Goal: Task Accomplishment & Management: Use online tool/utility

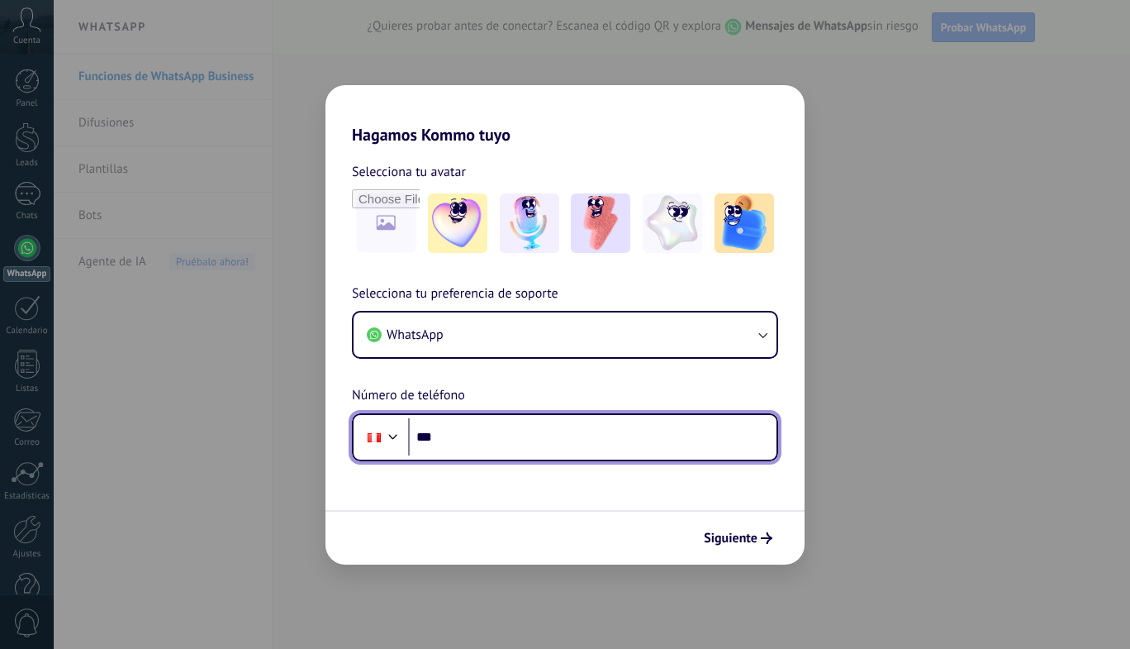
click at [588, 436] on input "***" at bounding box center [592, 437] width 368 height 38
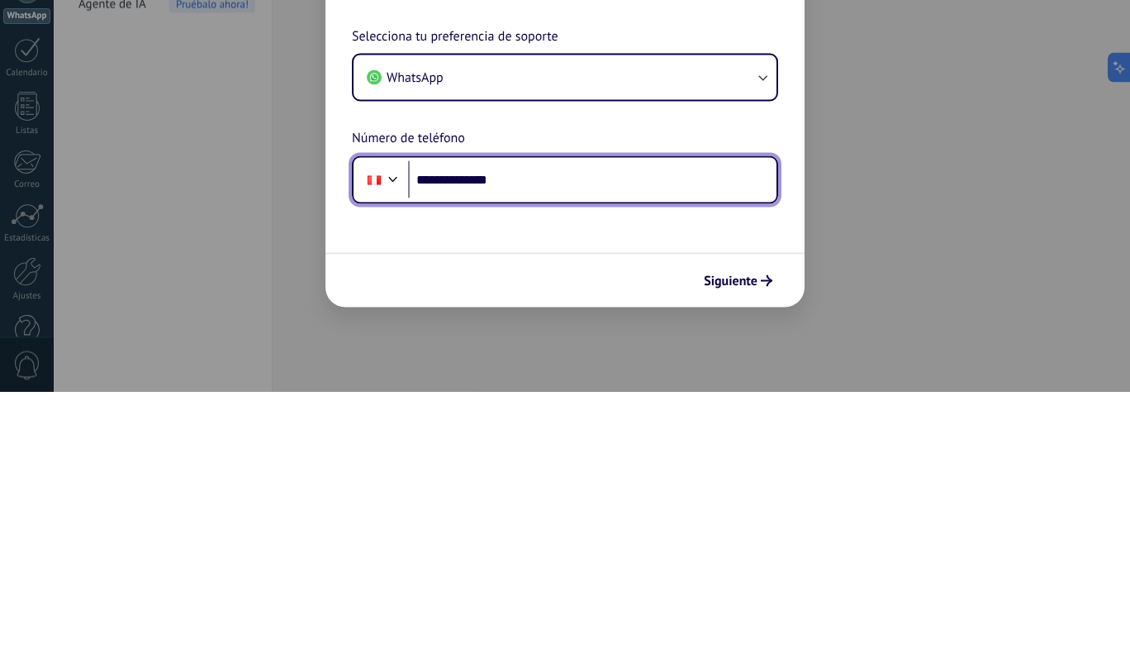
type input "**********"
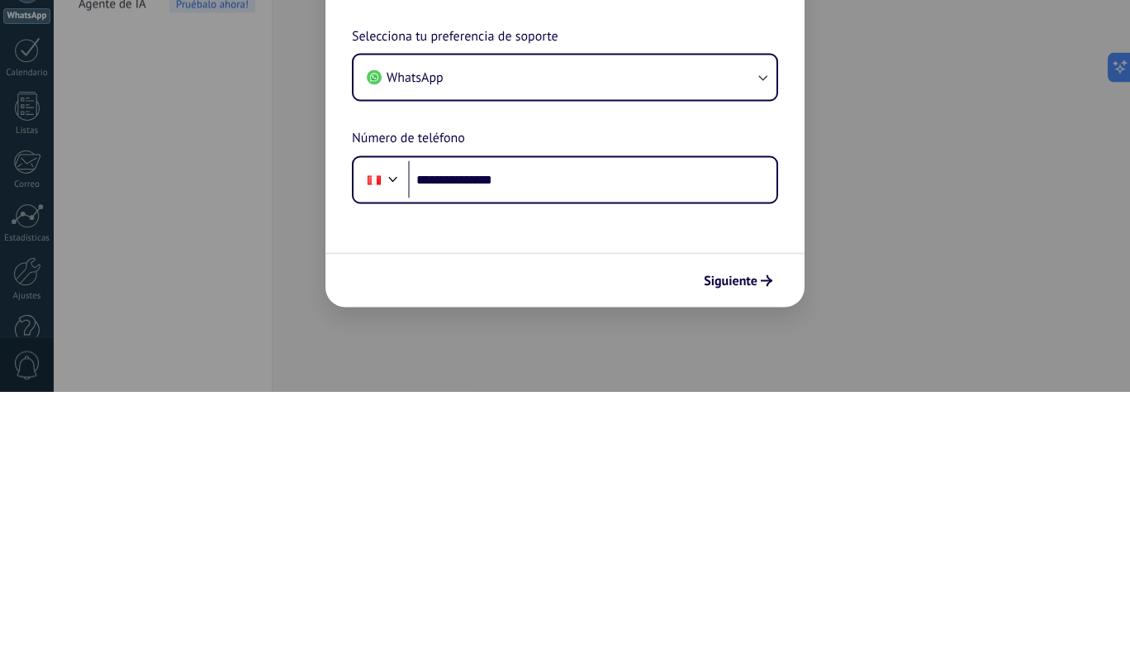
click at [749, 537] on span "Siguiente" at bounding box center [731, 538] width 54 height 12
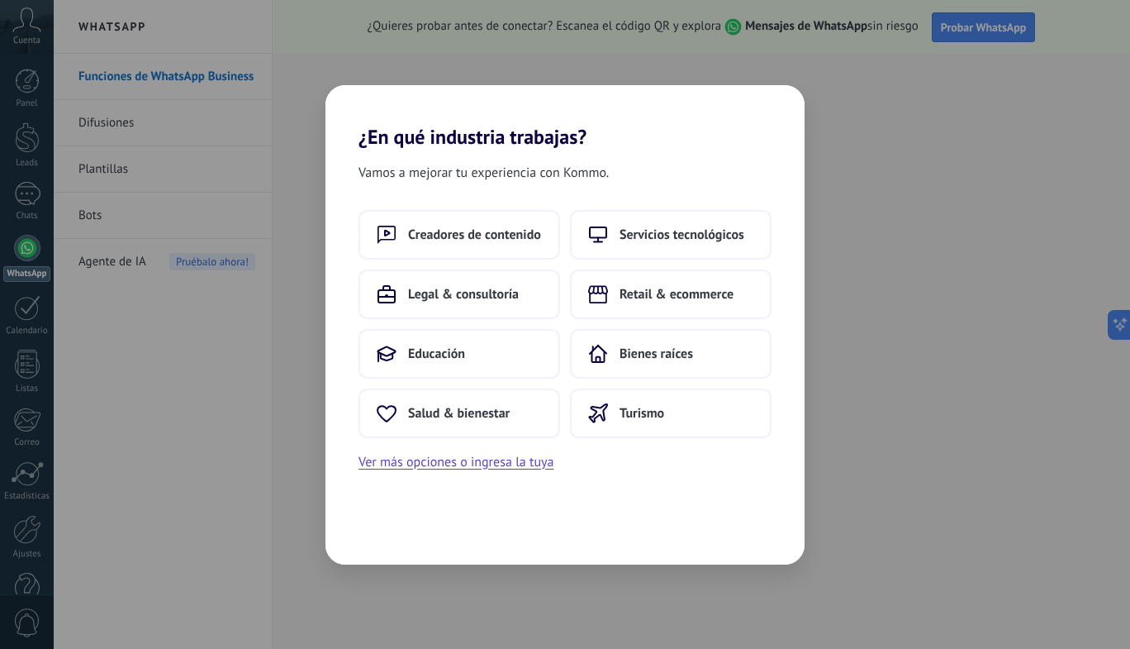
click at [694, 299] on span "Retail & ecommerce" at bounding box center [677, 294] width 114 height 17
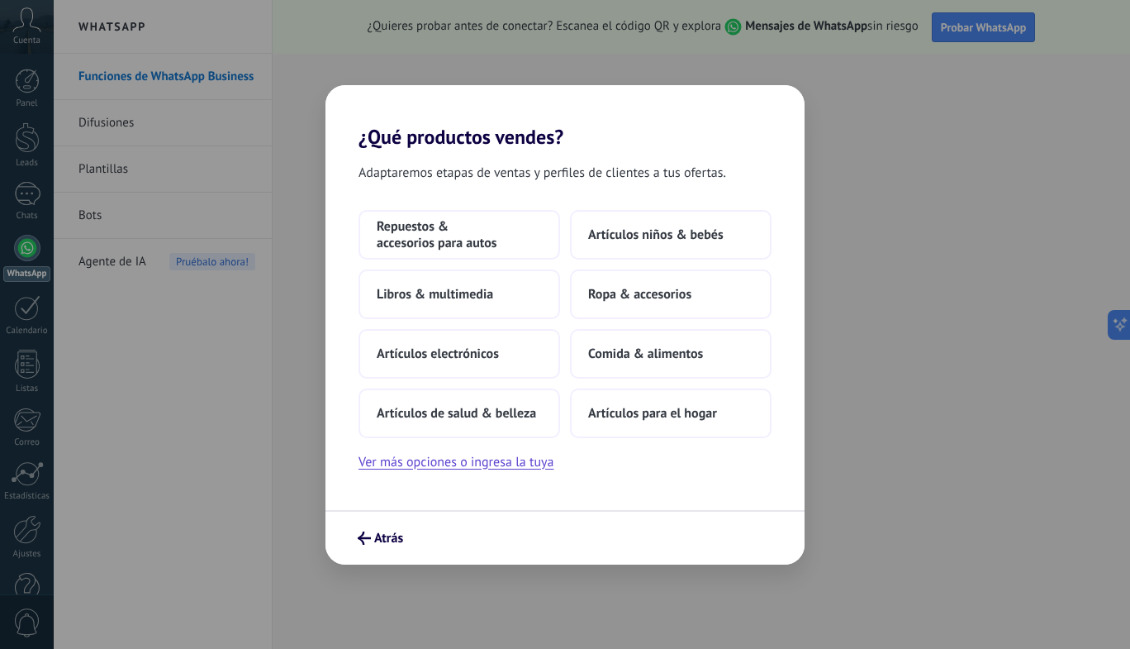
click at [511, 414] on span "Artículos de salud & belleza" at bounding box center [456, 413] width 159 height 17
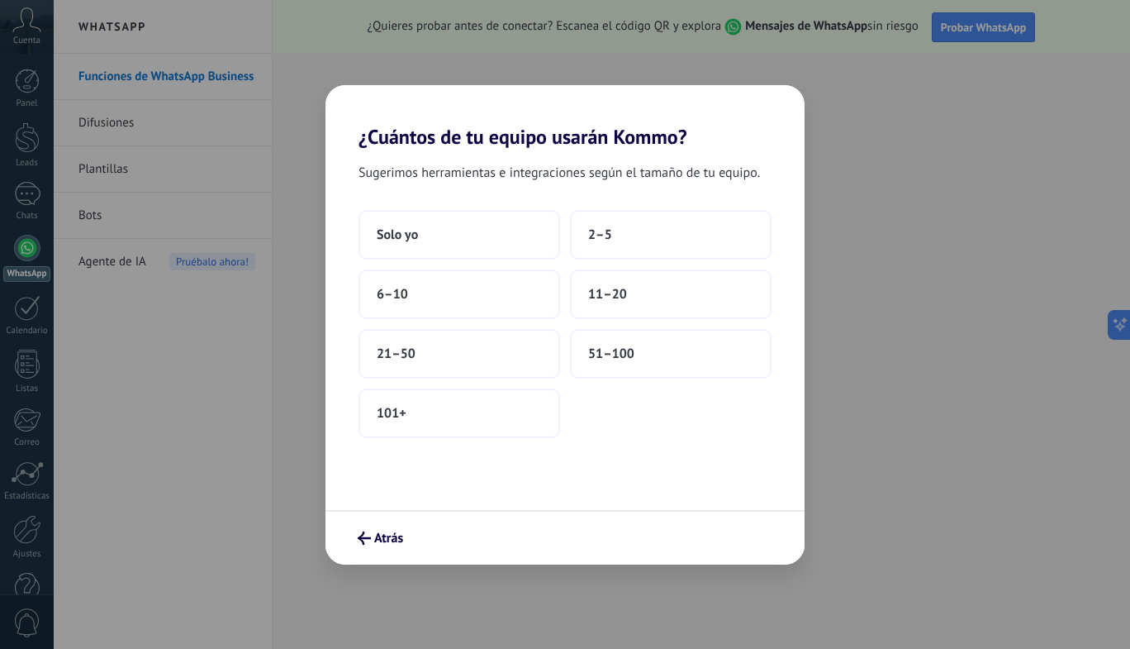
click at [496, 232] on button "Solo yo" at bounding box center [460, 235] width 202 height 50
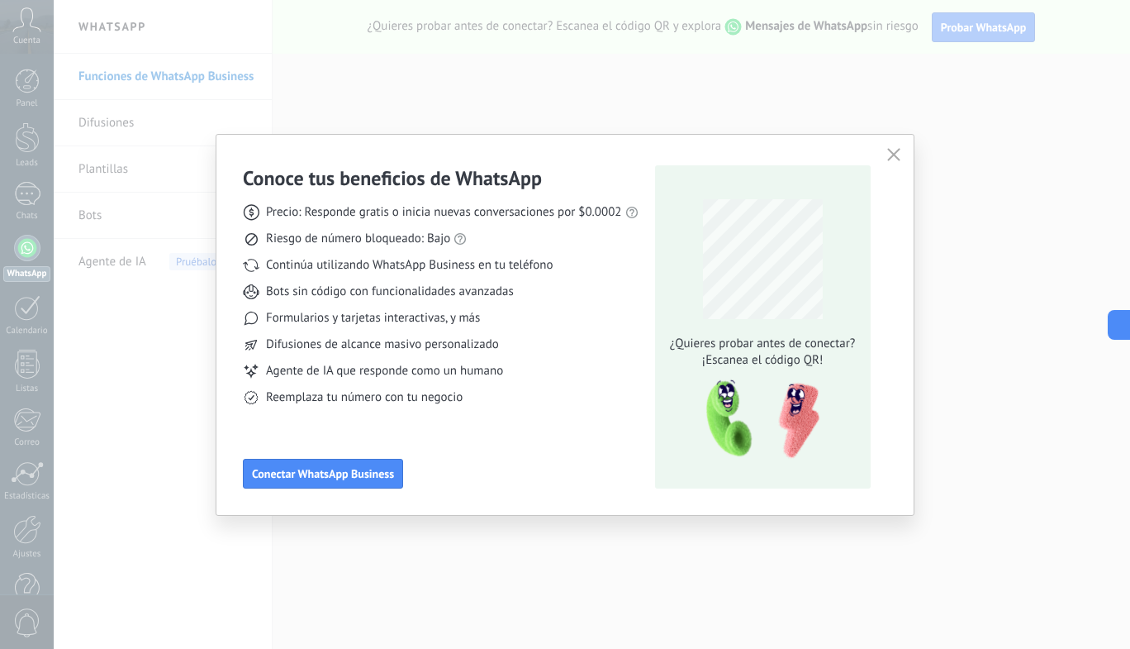
click at [359, 476] on span "Conectar WhatsApp Business" at bounding box center [323, 474] width 142 height 12
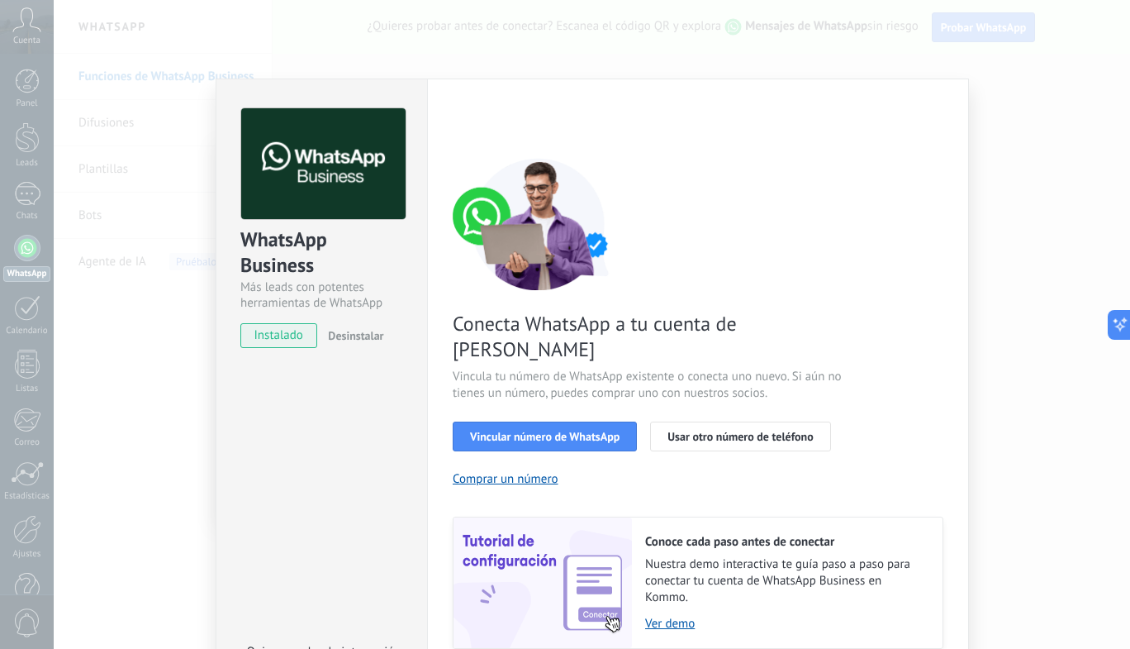
click at [582, 430] on span "Vincular número de WhatsApp" at bounding box center [545, 436] width 150 height 12
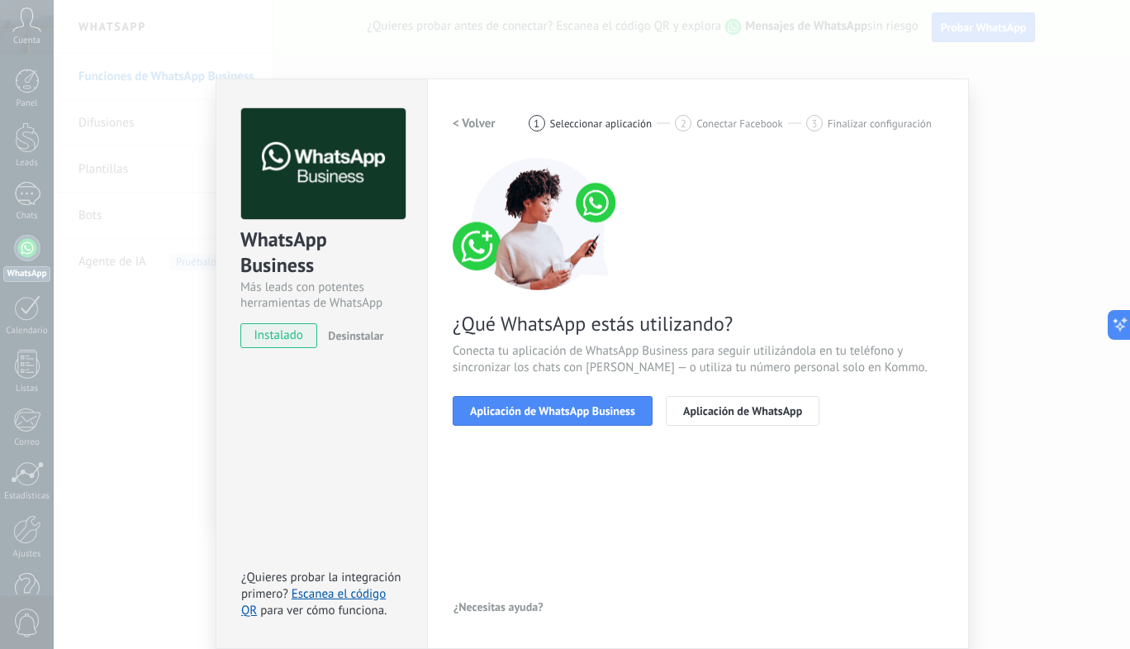
click at [614, 409] on span "Aplicación de WhatsApp Business" at bounding box center [552, 411] width 165 height 12
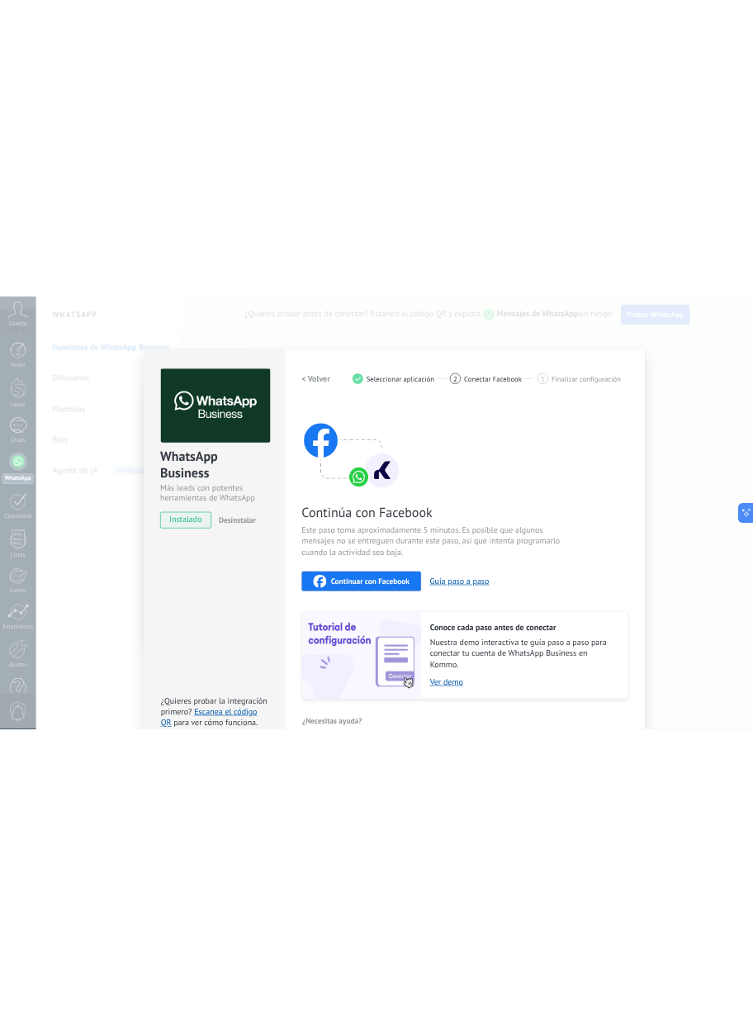
scroll to position [29, 0]
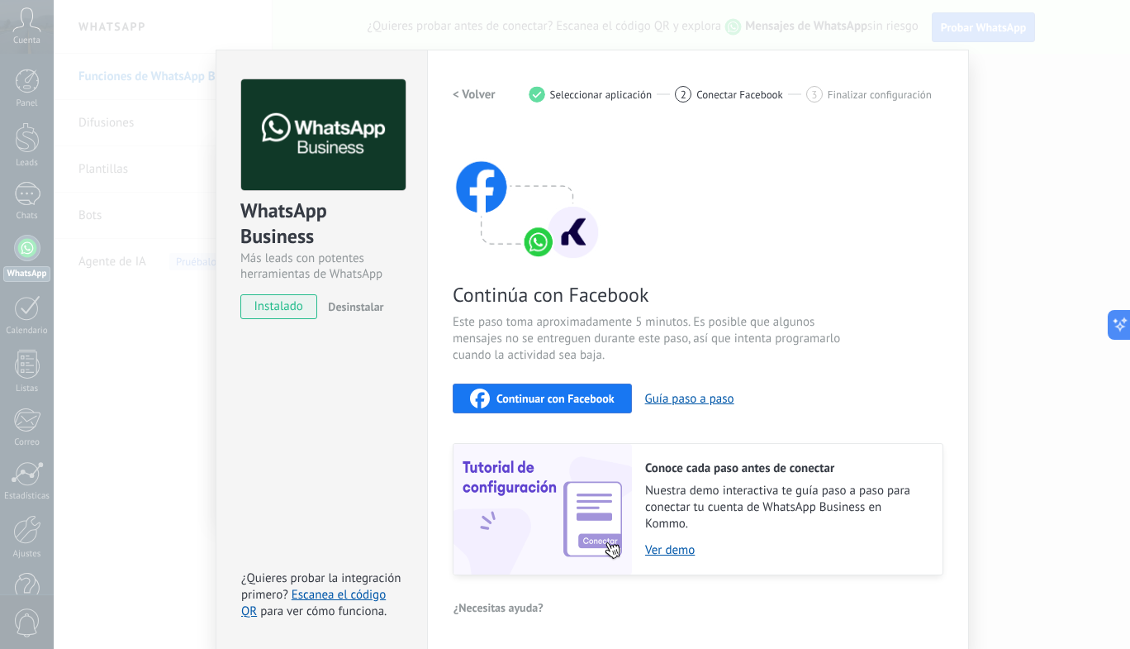
click at [586, 392] on span "Continuar con Facebook" at bounding box center [556, 398] width 118 height 12
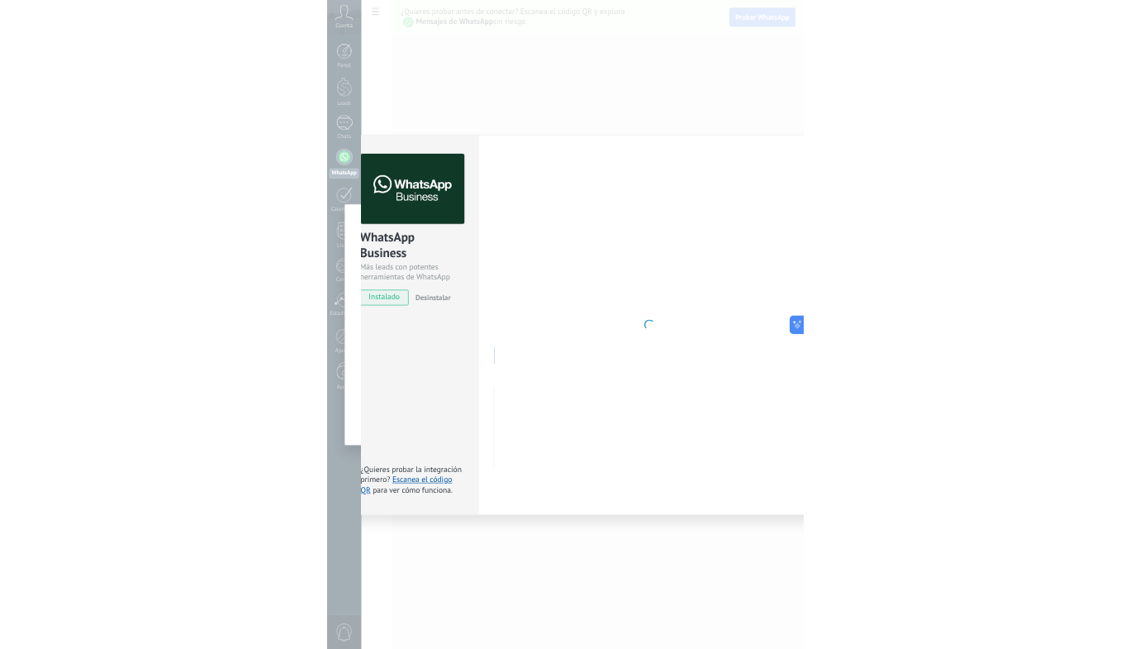
scroll to position [0, 0]
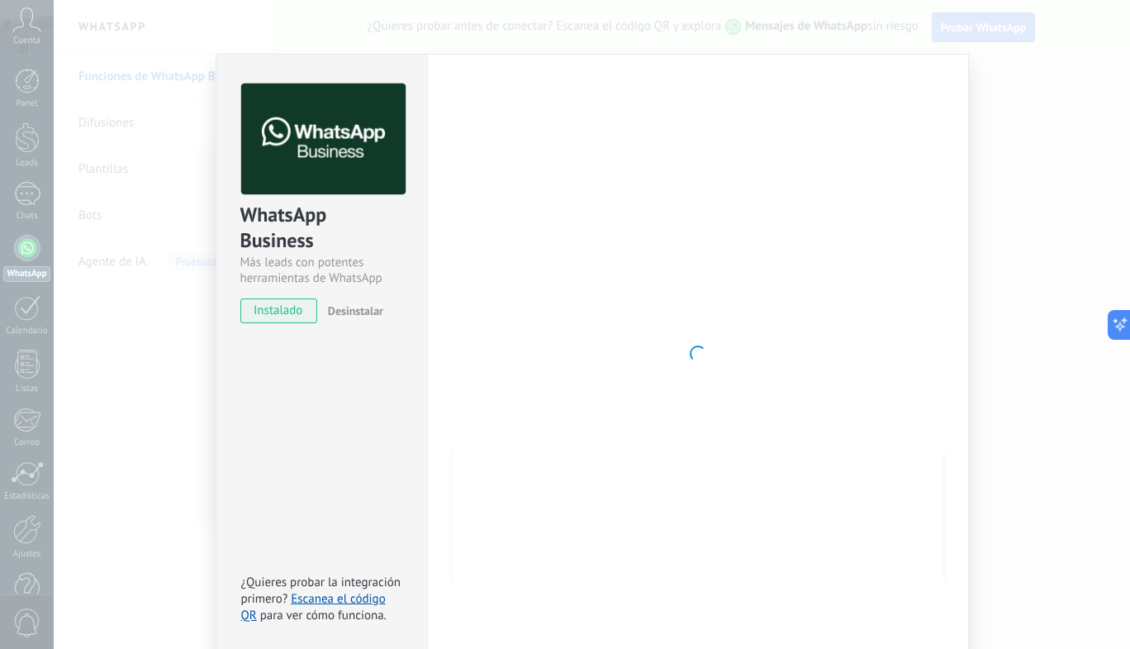
click at [144, 371] on div "WhatsApp Business Más leads con potentes herramientas de WhatsApp instalado Des…" at bounding box center [592, 324] width 1077 height 649
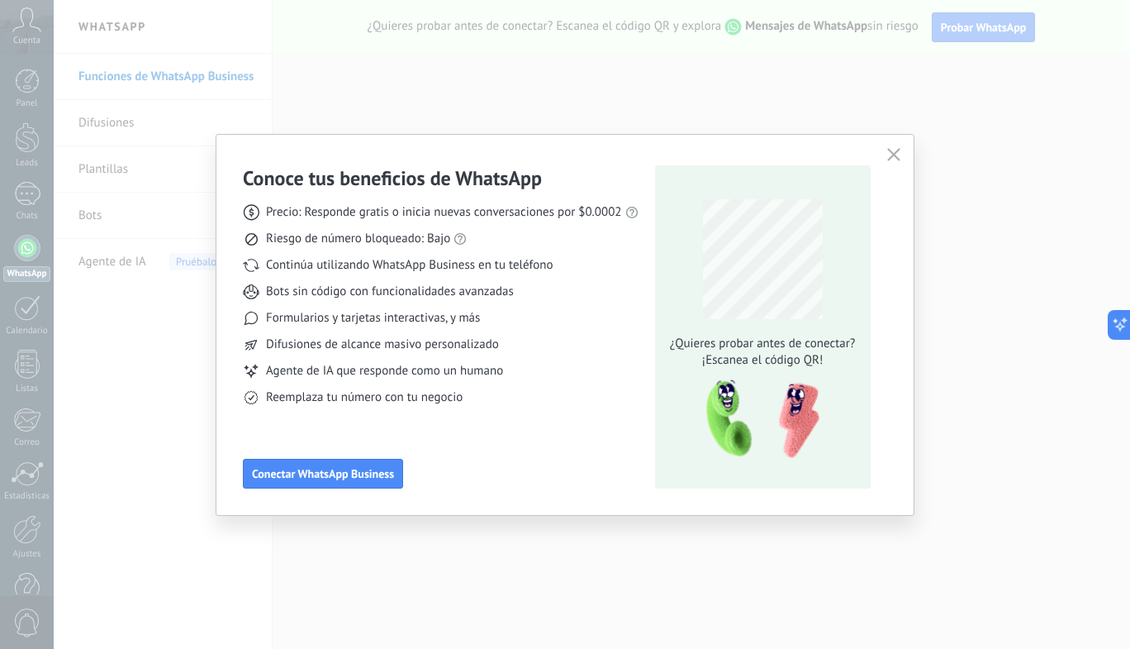
click at [326, 468] on span "Conectar WhatsApp Business" at bounding box center [323, 474] width 142 height 12
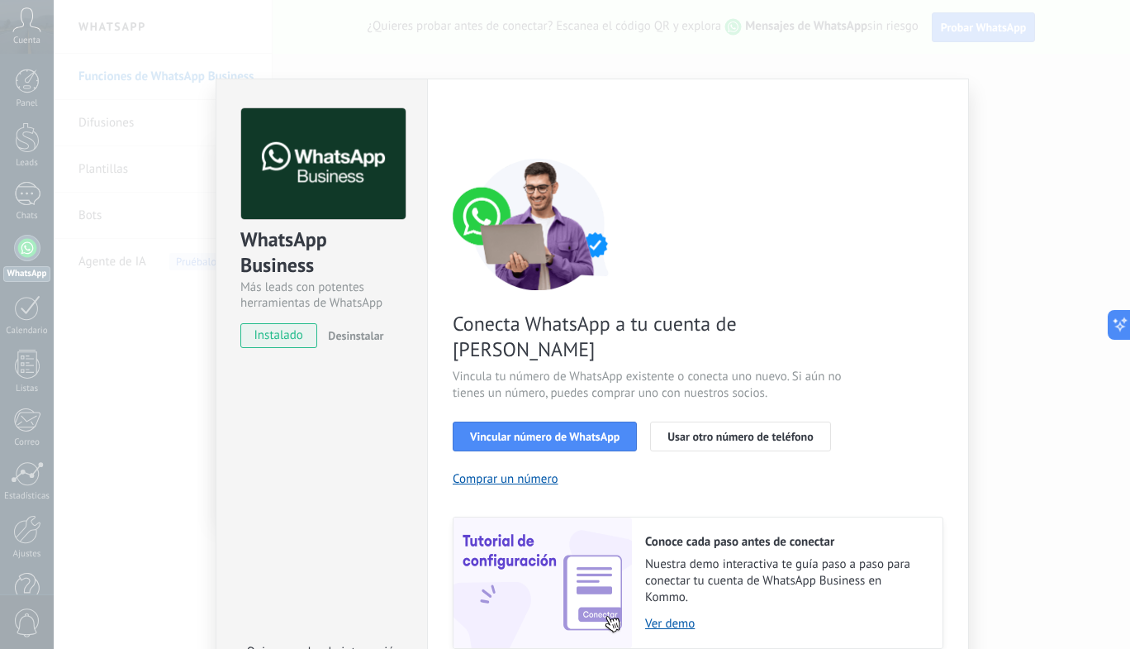
scroll to position [49, 0]
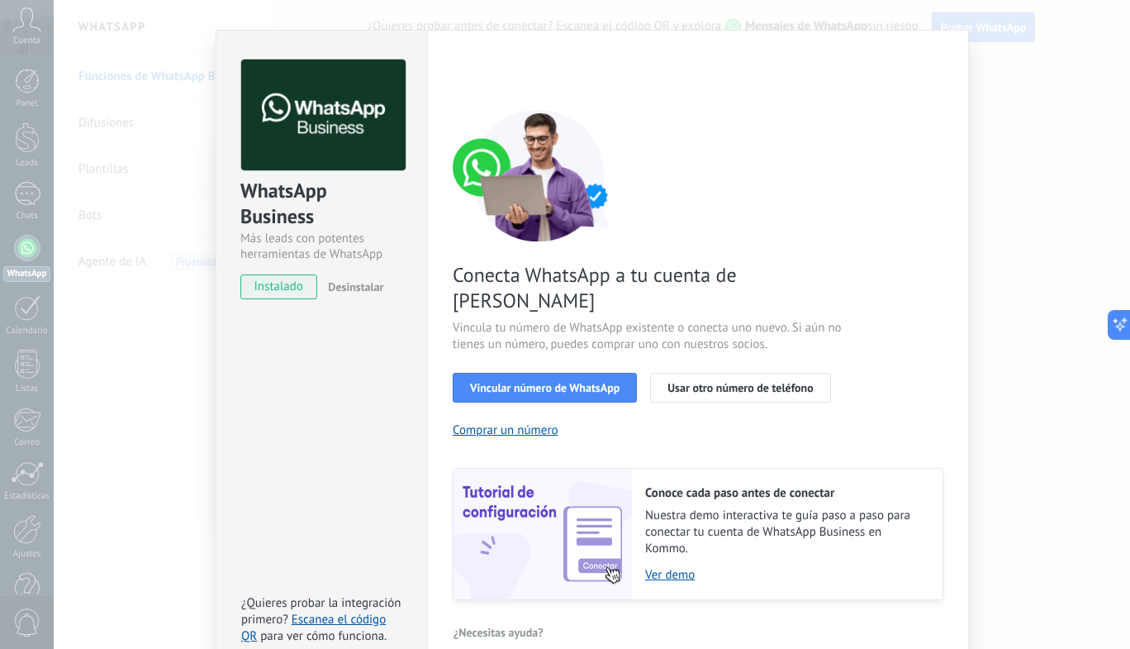
click at [349, 611] on link "Escanea el código QR" at bounding box center [313, 627] width 145 height 32
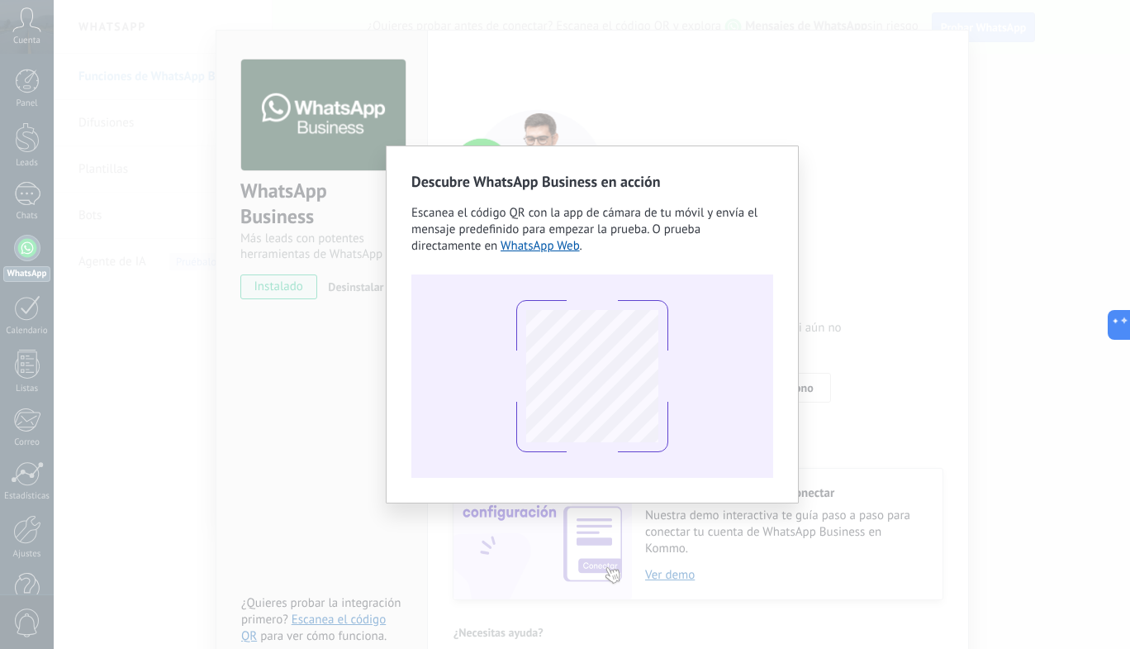
click at [341, 459] on div "Descubre WhatsApp Business en acción Escanea el código QR con la app de cámara …" at bounding box center [592, 324] width 1077 height 649
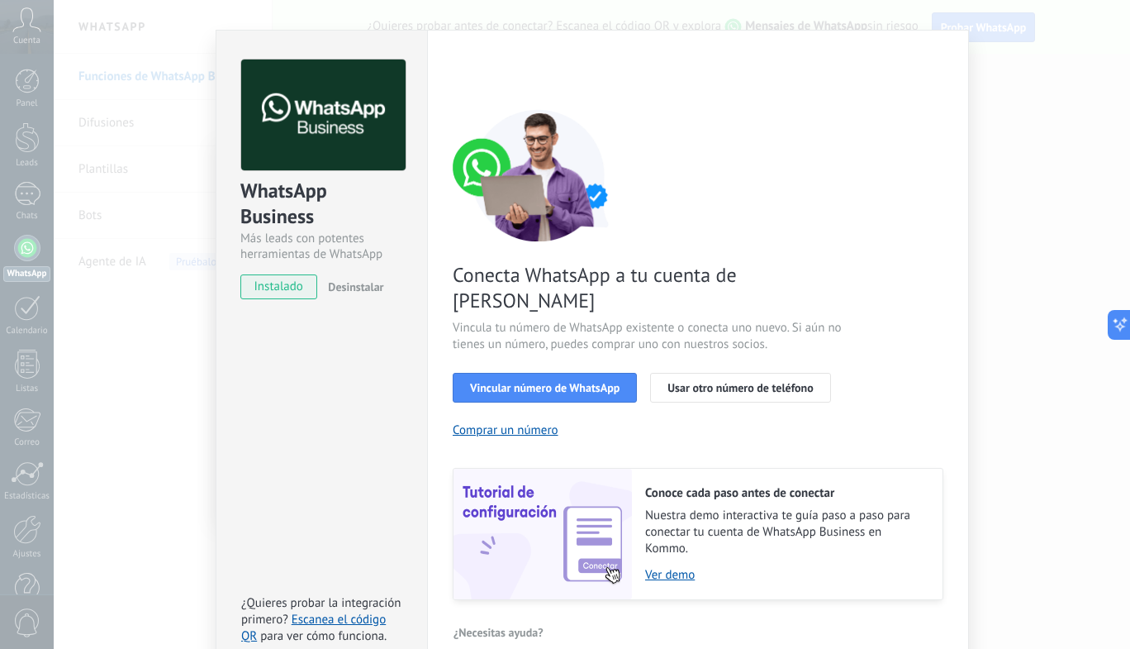
click at [586, 382] on span "Vincular número de WhatsApp" at bounding box center [545, 388] width 150 height 12
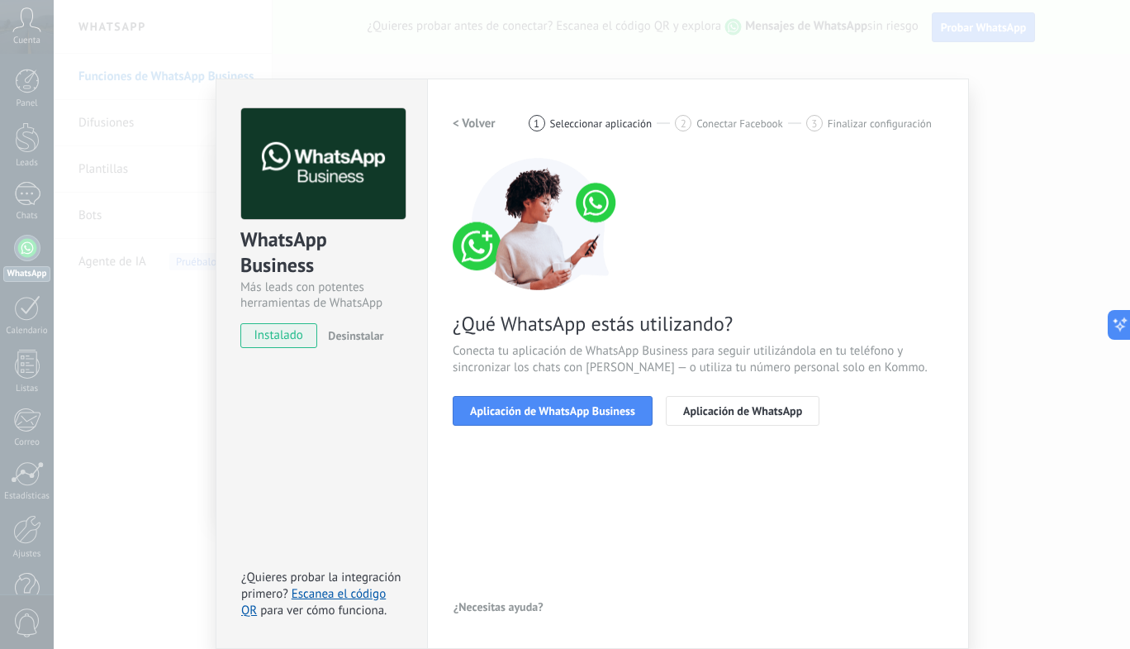
scroll to position [0, 0]
click at [601, 407] on span "Aplicación de WhatsApp Business" at bounding box center [552, 411] width 165 height 12
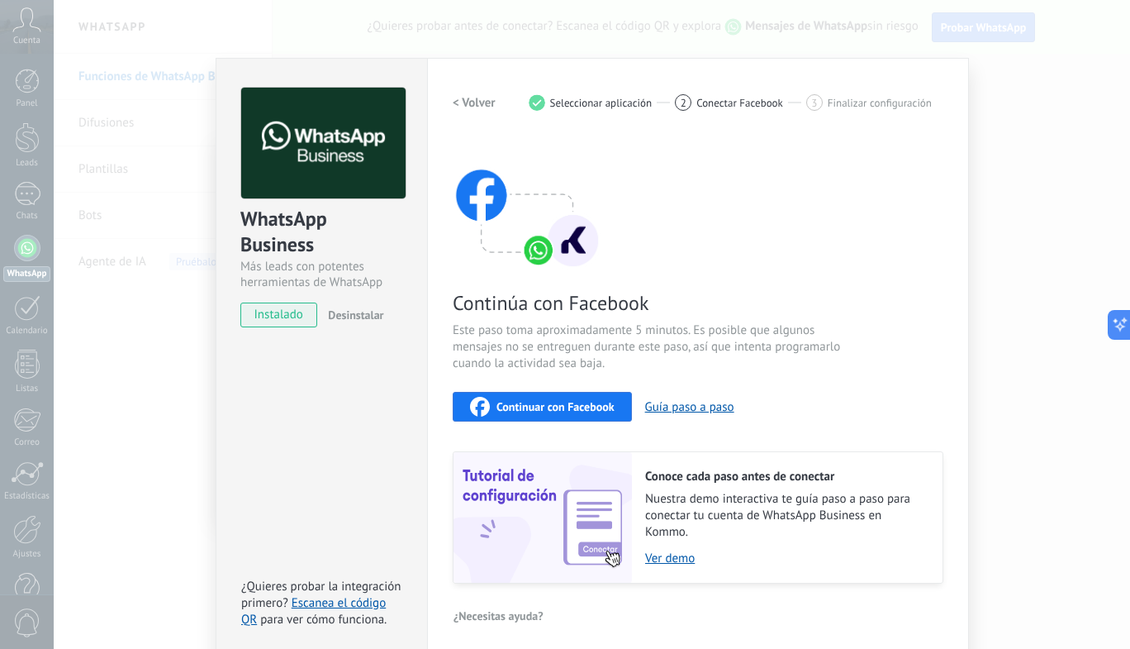
scroll to position [29, 0]
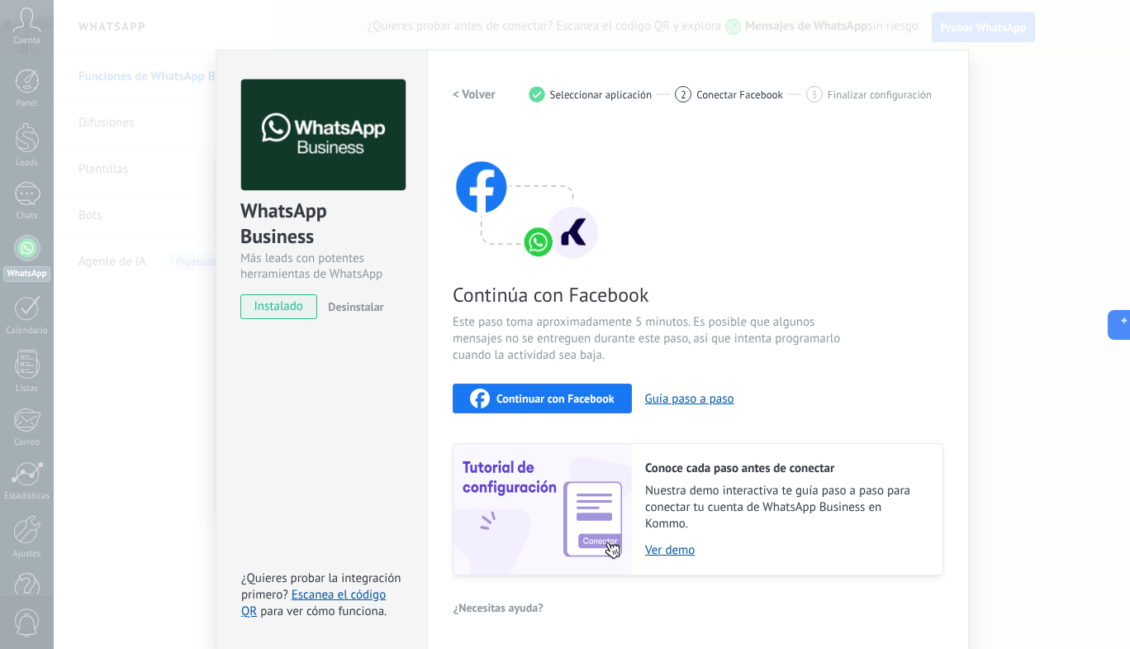
click at [565, 404] on span "Continuar con Facebook" at bounding box center [556, 398] width 118 height 12
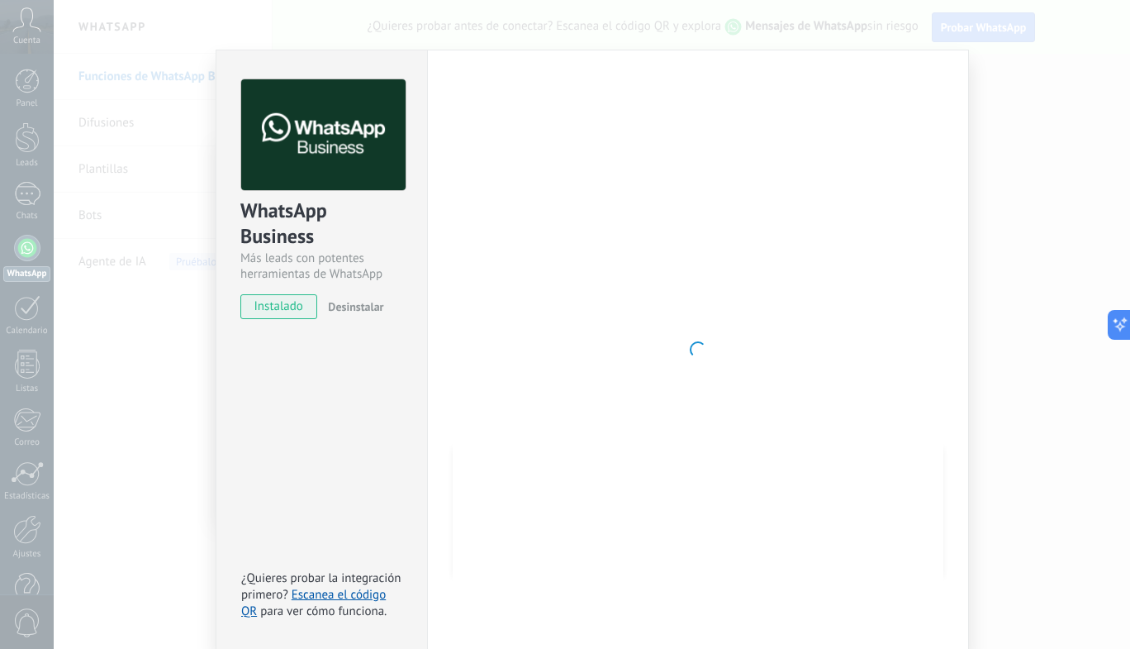
click at [283, 294] on span "instalado" at bounding box center [278, 306] width 75 height 25
click at [289, 302] on span "instalado" at bounding box center [278, 306] width 75 height 25
click at [787, 372] on div at bounding box center [698, 349] width 491 height 540
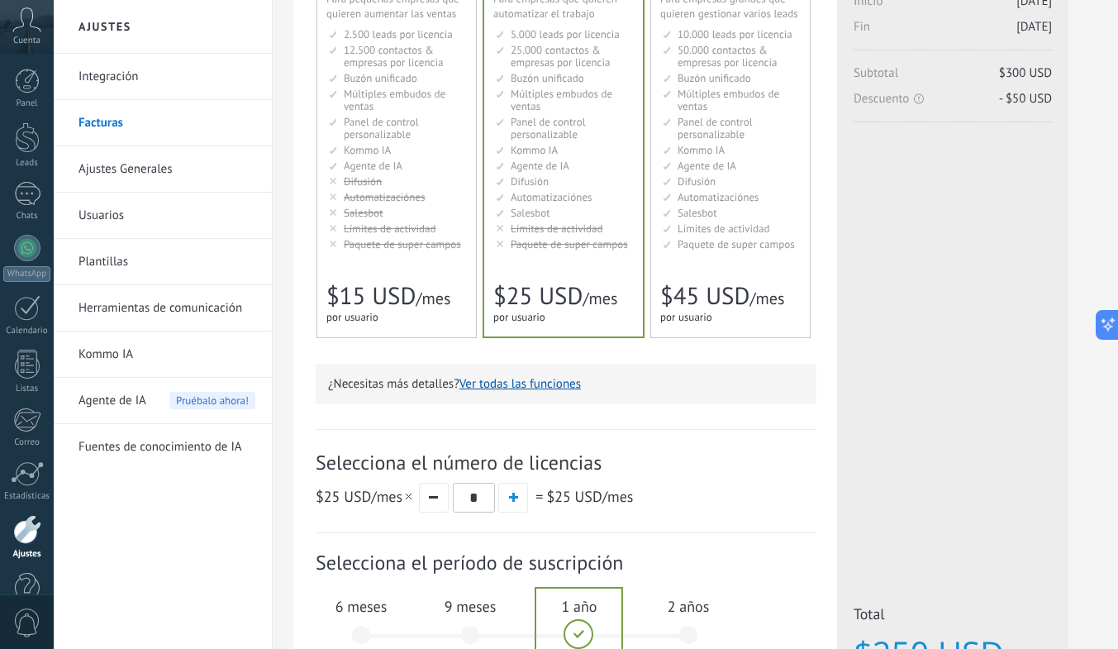
scroll to position [130, 0]
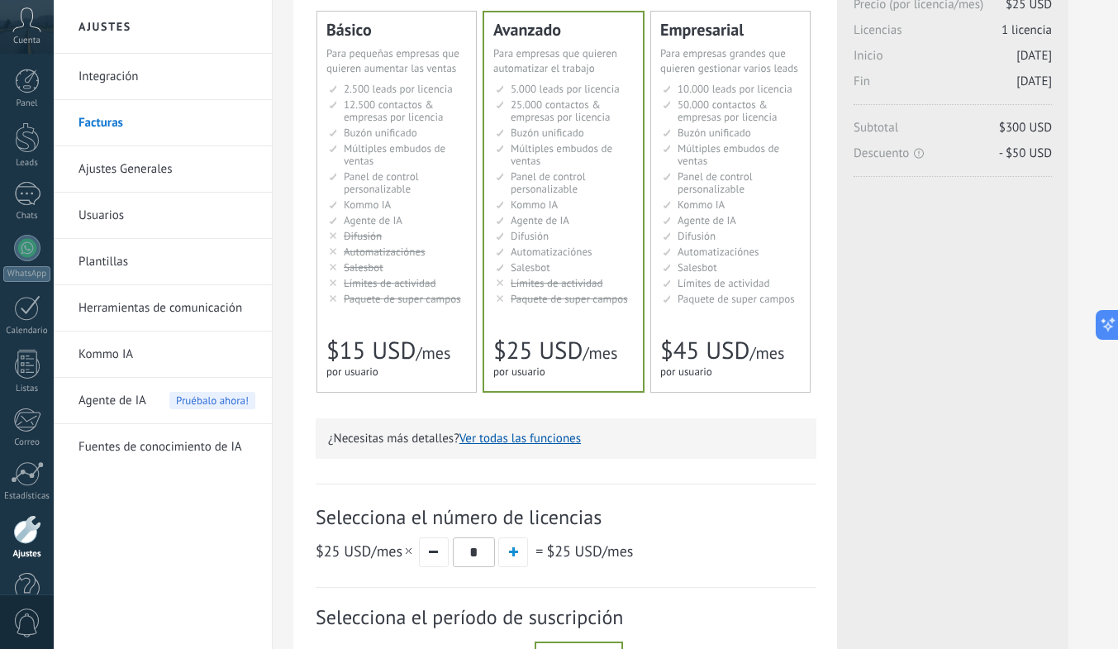
click at [90, 170] on link "Ajustes Generales" at bounding box center [166, 169] width 177 height 46
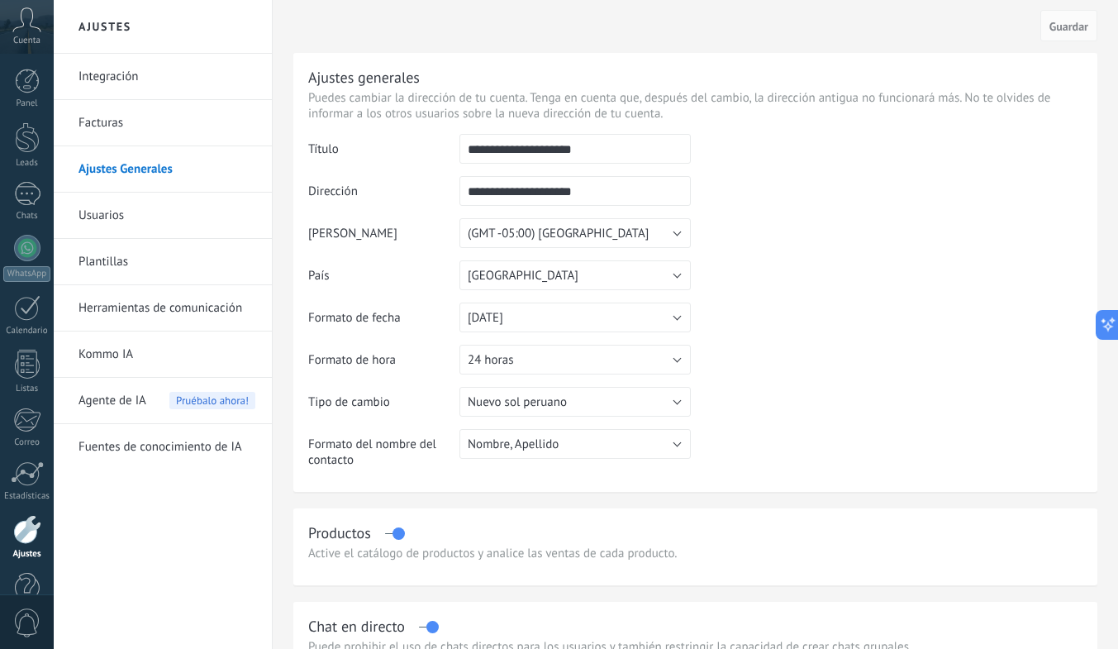
click at [14, 23] on icon at bounding box center [26, 19] width 29 height 25
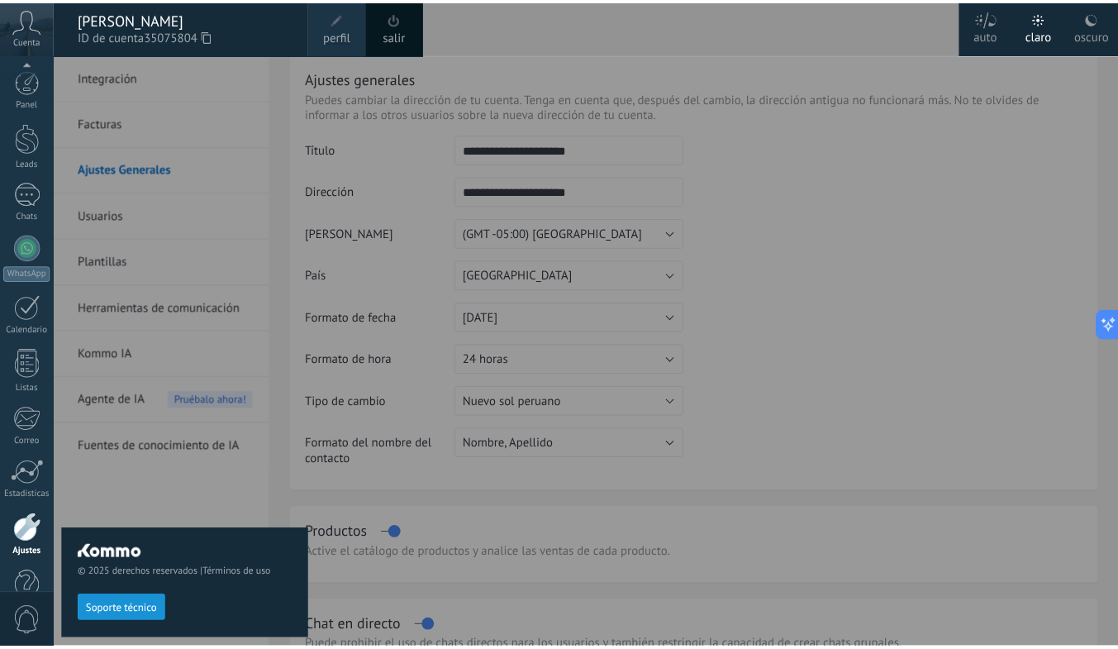
scroll to position [39, 0]
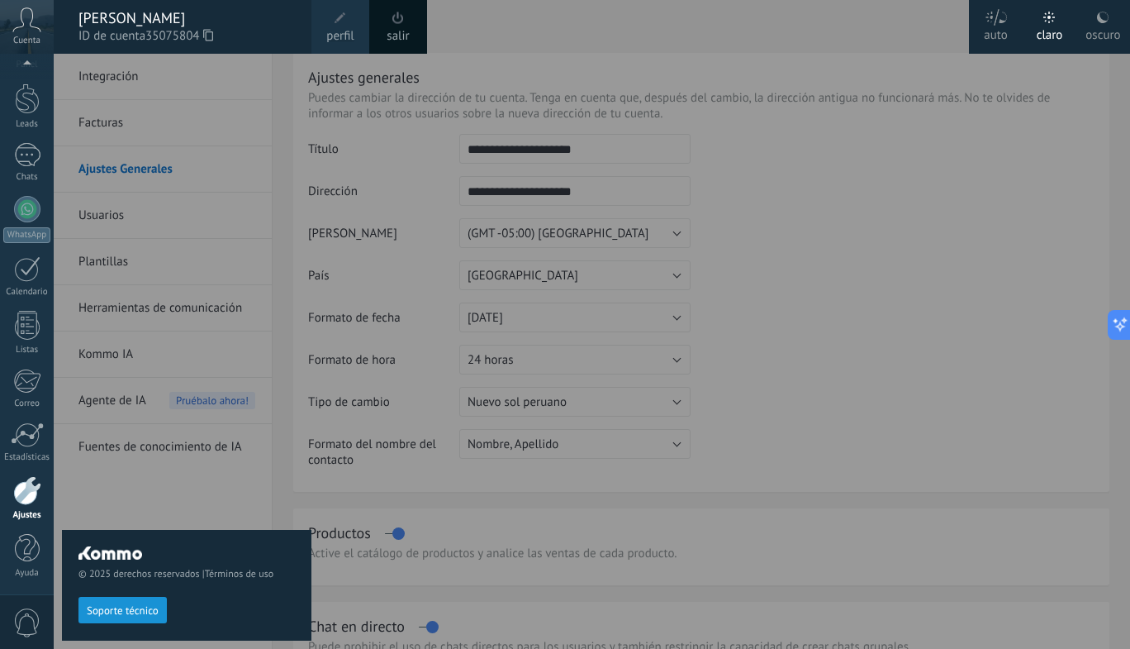
click at [16, 153] on div at bounding box center [27, 155] width 26 height 24
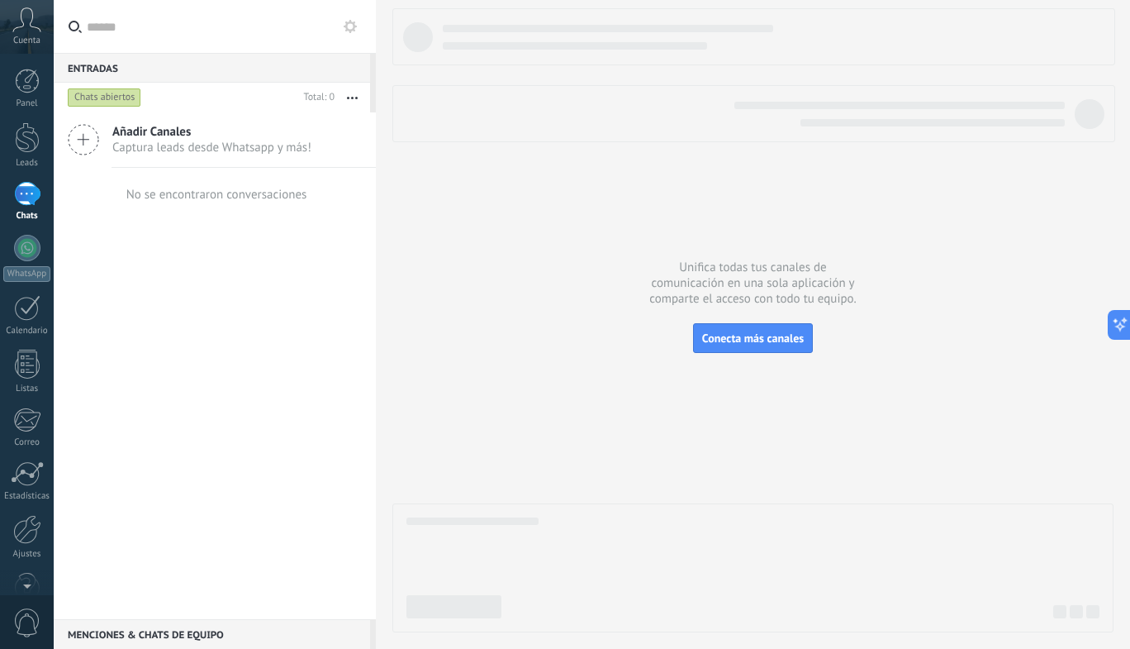
click at [89, 136] on icon at bounding box center [83, 139] width 31 height 31
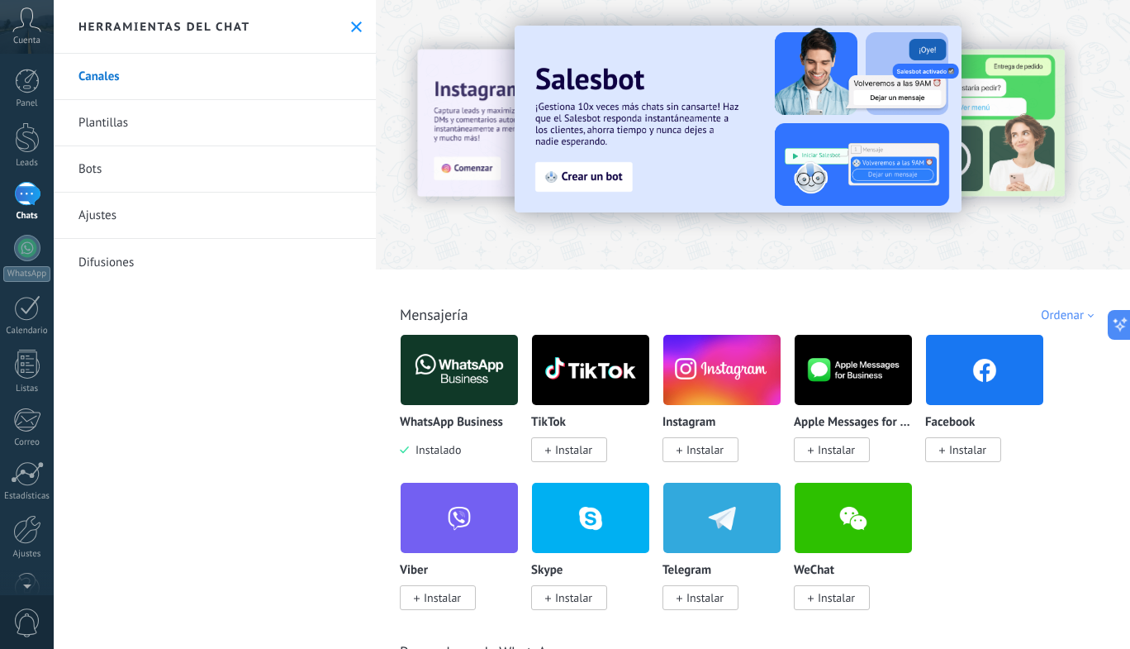
click at [460, 376] on img at bounding box center [459, 370] width 117 height 80
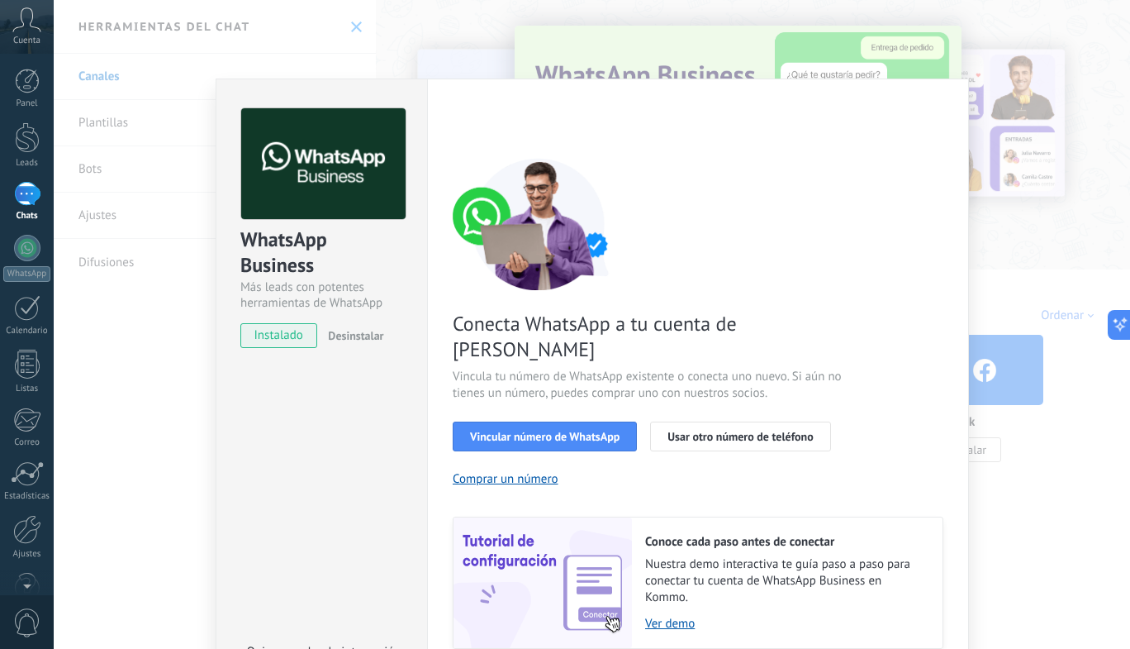
click at [599, 430] on span "Vincular número de WhatsApp" at bounding box center [545, 436] width 150 height 12
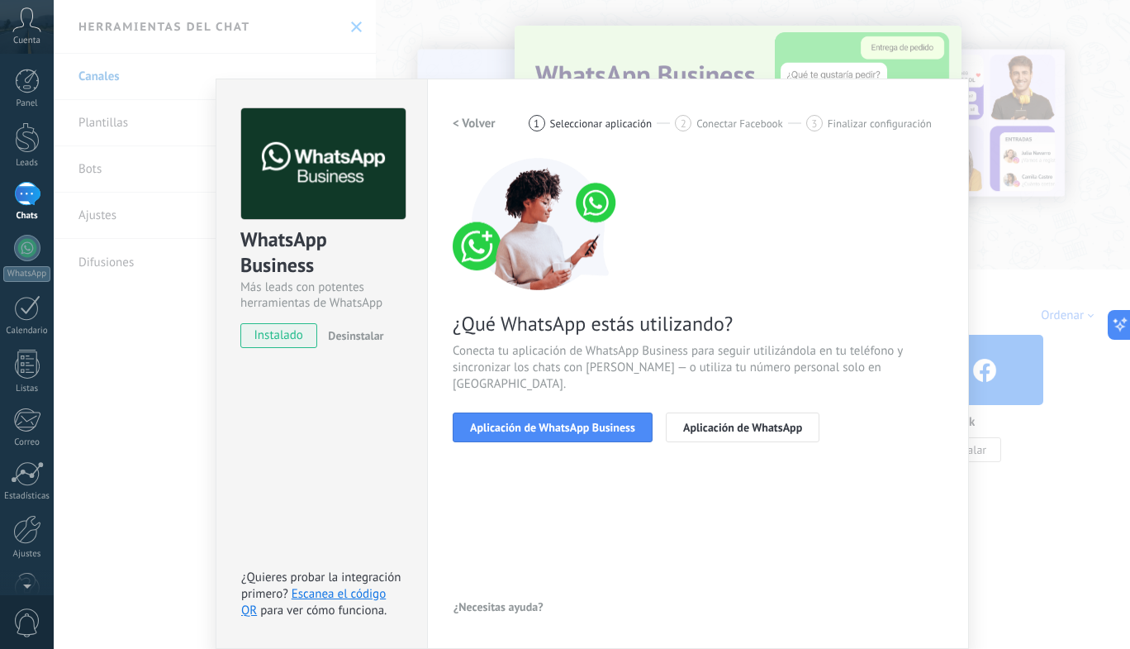
click at [589, 412] on button "Aplicación de WhatsApp Business" at bounding box center [553, 427] width 200 height 30
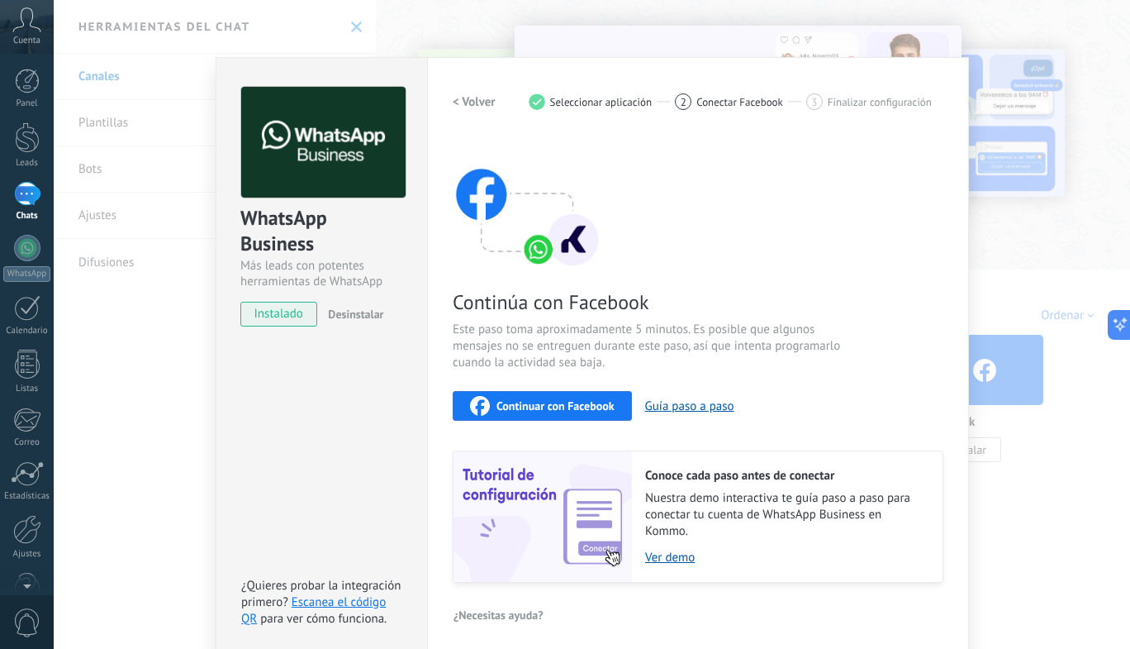
scroll to position [23, 0]
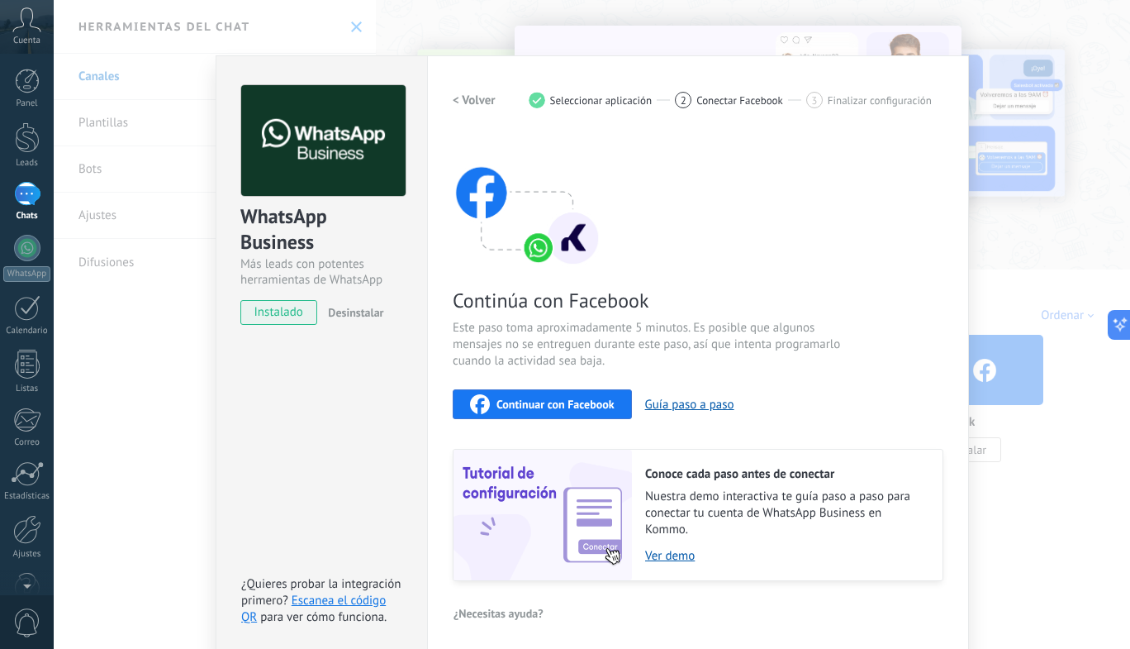
click at [582, 398] on span "Continuar con Facebook" at bounding box center [556, 404] width 118 height 12
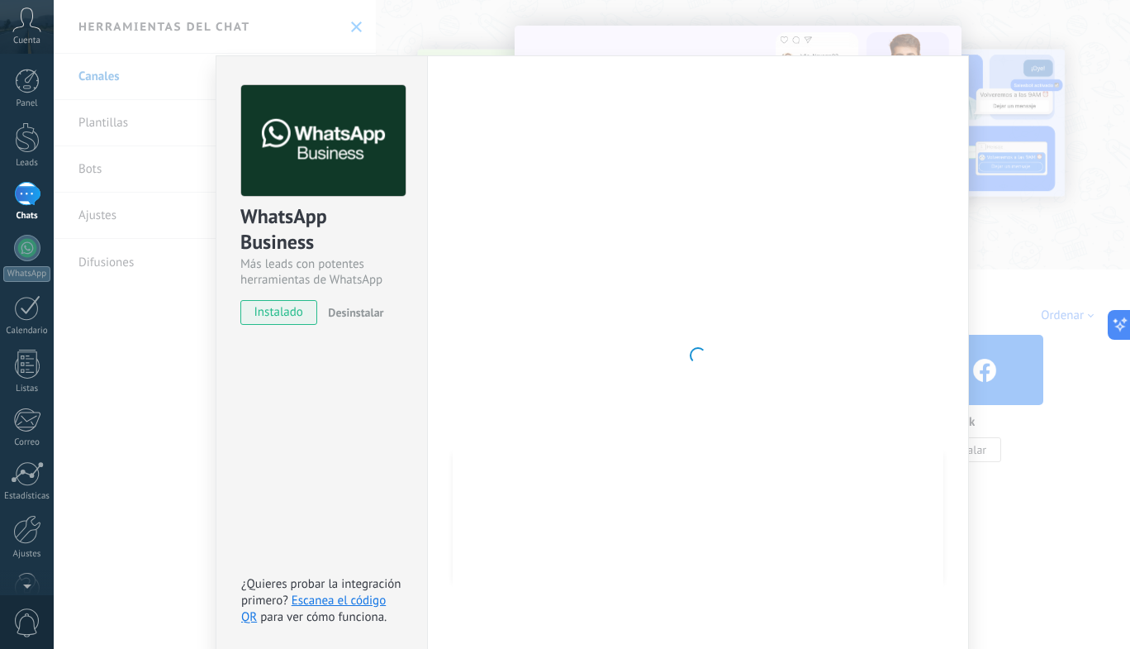
click at [150, 321] on div "WhatsApp Business Más leads con potentes herramientas de WhatsApp instalado Des…" at bounding box center [592, 324] width 1077 height 649
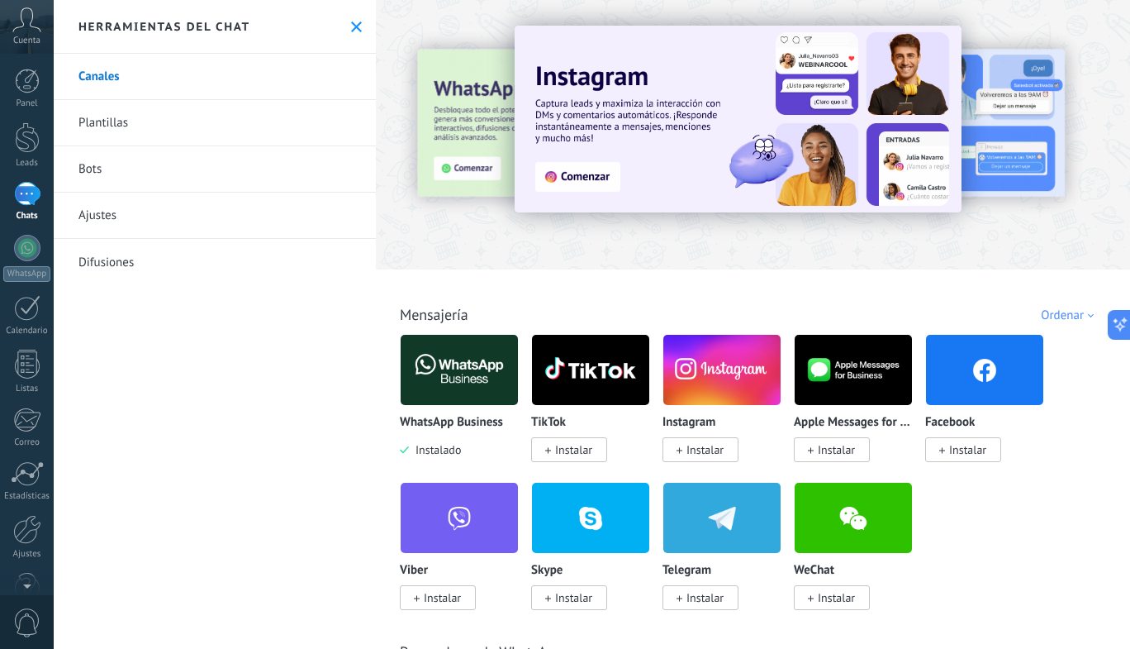
scroll to position [0, 0]
click at [116, 73] on link "Canales" at bounding box center [215, 77] width 322 height 46
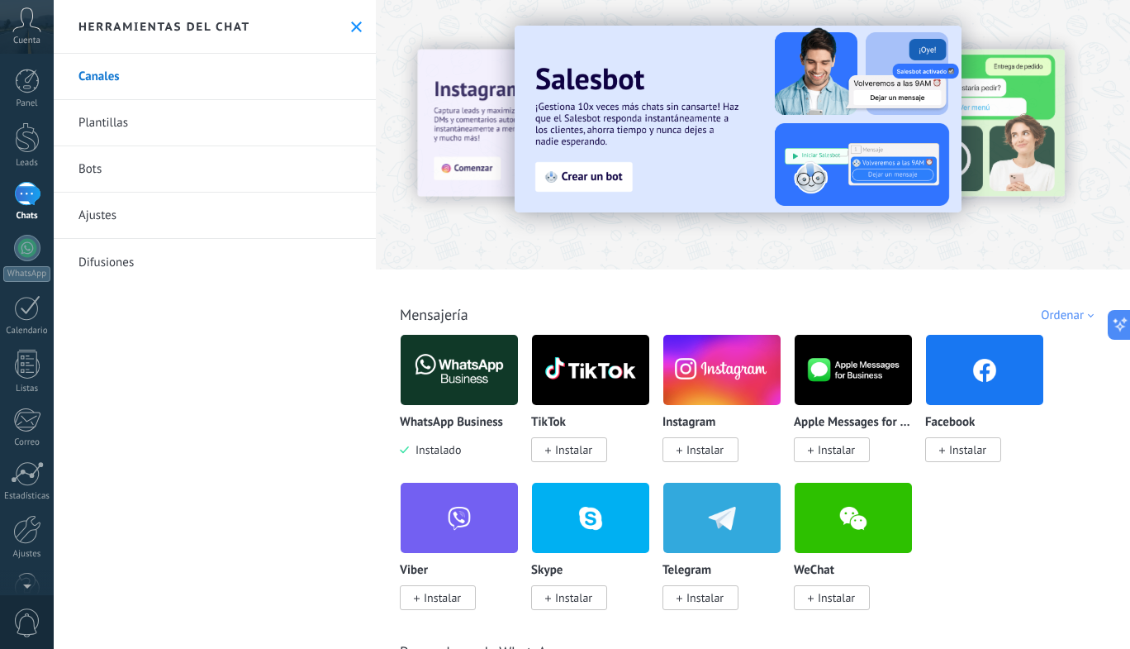
click at [16, 193] on div at bounding box center [27, 194] width 26 height 24
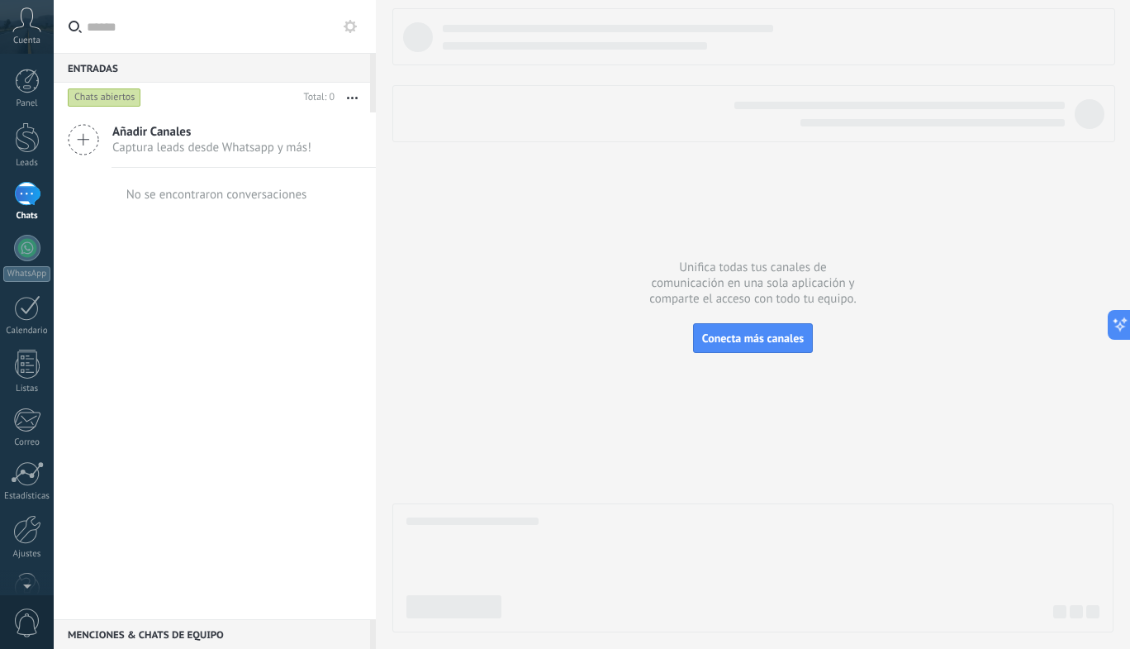
click at [20, 241] on div at bounding box center [27, 248] width 26 height 26
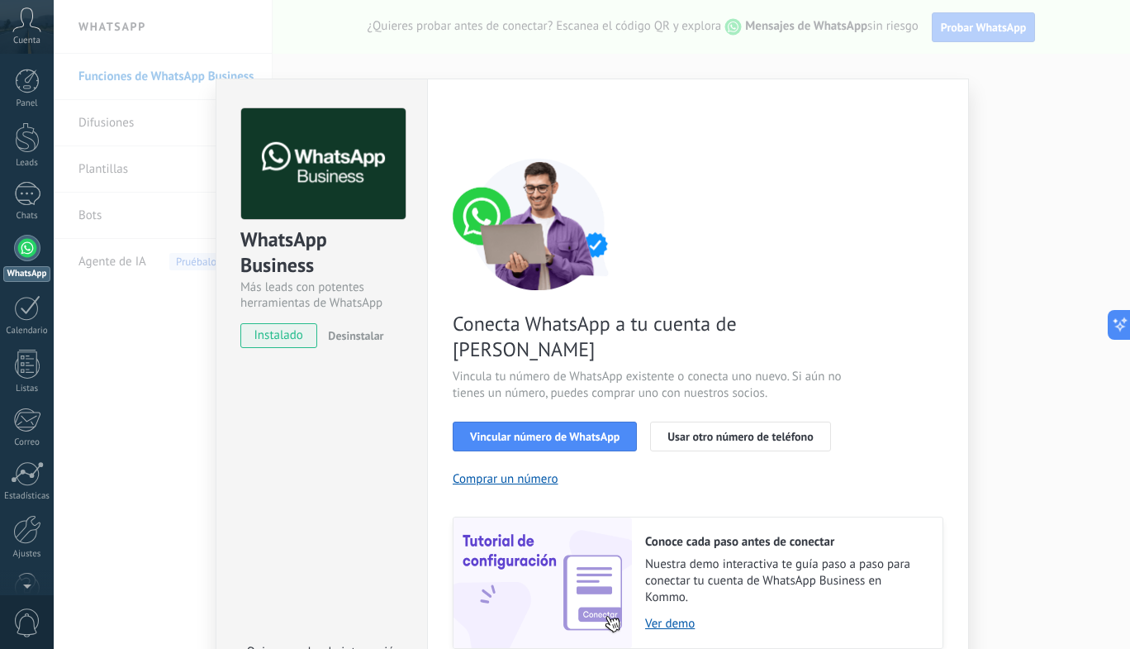
click at [601, 430] on span "Vincular número de WhatsApp" at bounding box center [545, 436] width 150 height 12
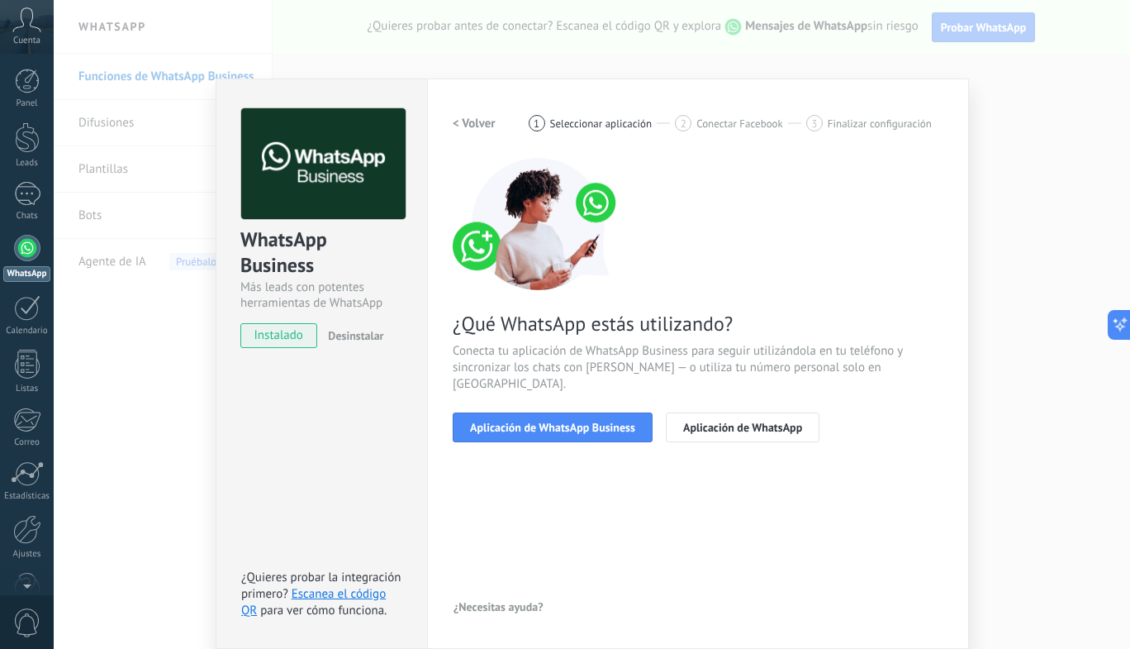
click at [601, 412] on button "Aplicación de WhatsApp Business" at bounding box center [553, 427] width 200 height 30
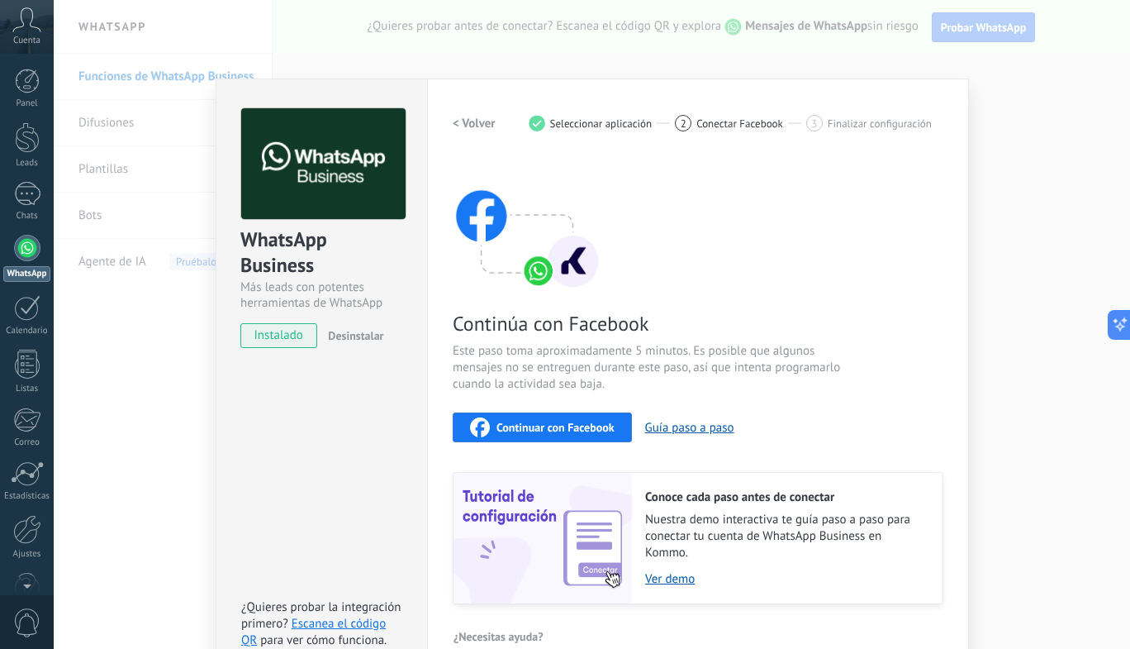
click at [582, 423] on span "Continuar con Facebook" at bounding box center [556, 427] width 118 height 12
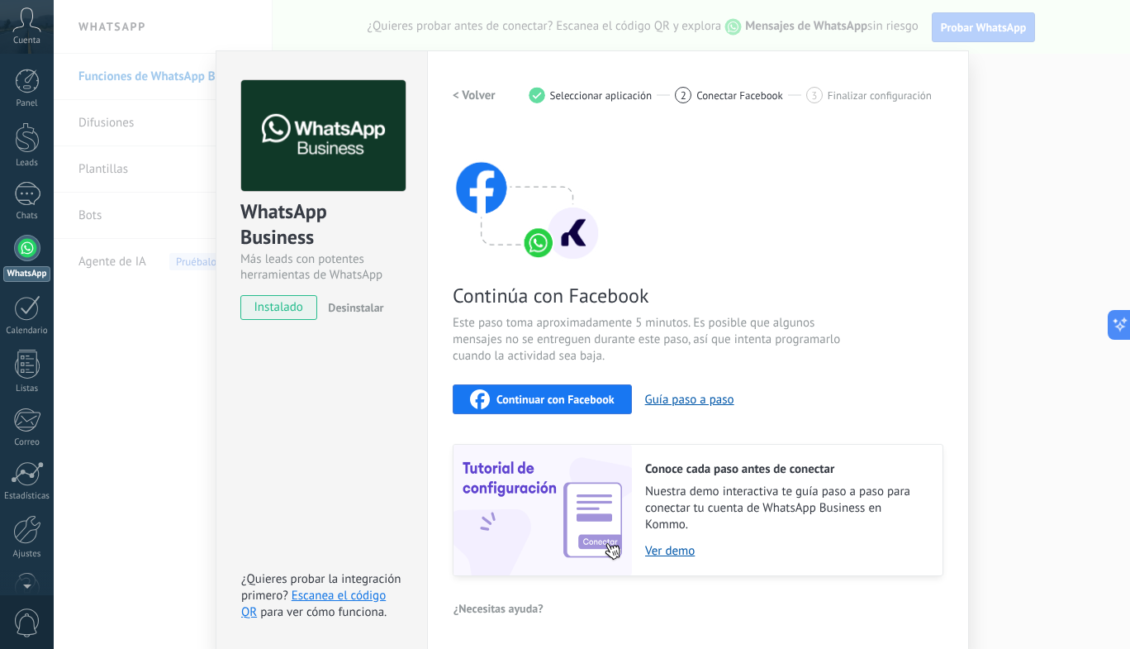
scroll to position [29, 0]
click at [348, 597] on link "Escanea el código QR" at bounding box center [313, 603] width 145 height 32
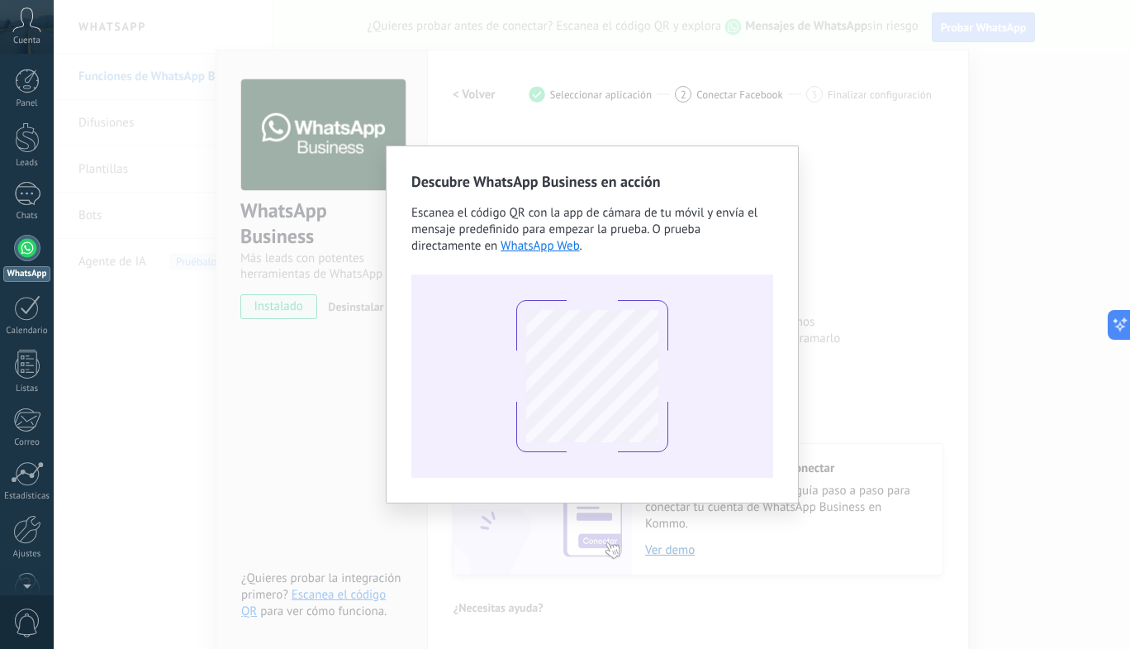
click at [169, 312] on div "Descubre WhatsApp Business en acción Escanea el código QR con la app de cámara …" at bounding box center [592, 324] width 1077 height 649
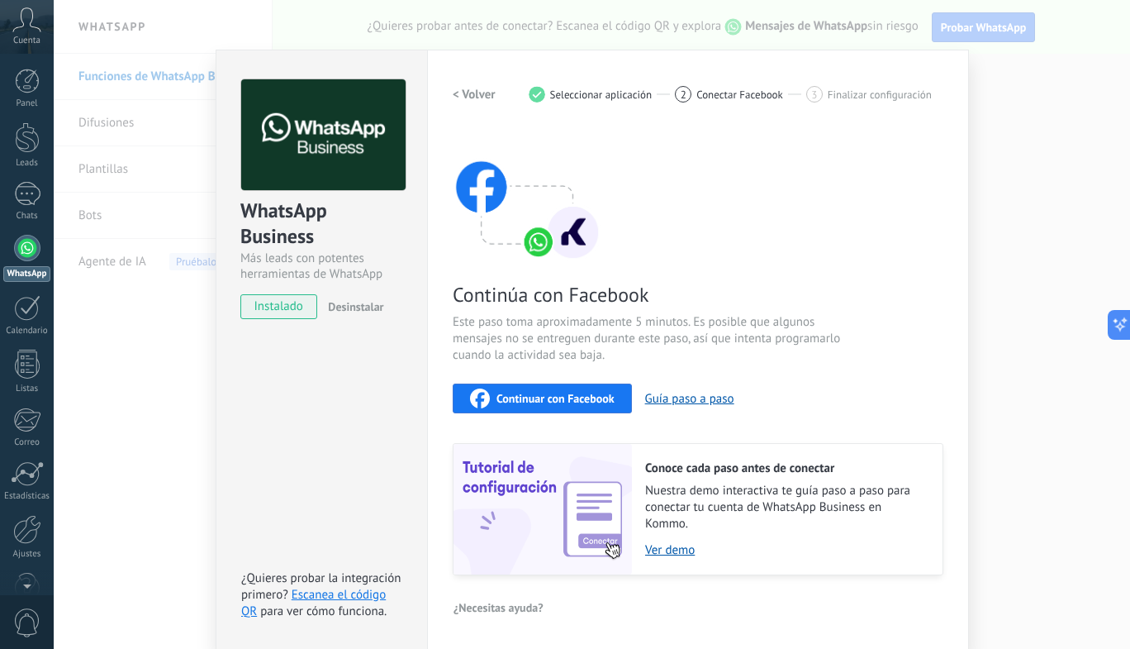
scroll to position [0, 0]
